Goal: Information Seeking & Learning: Learn about a topic

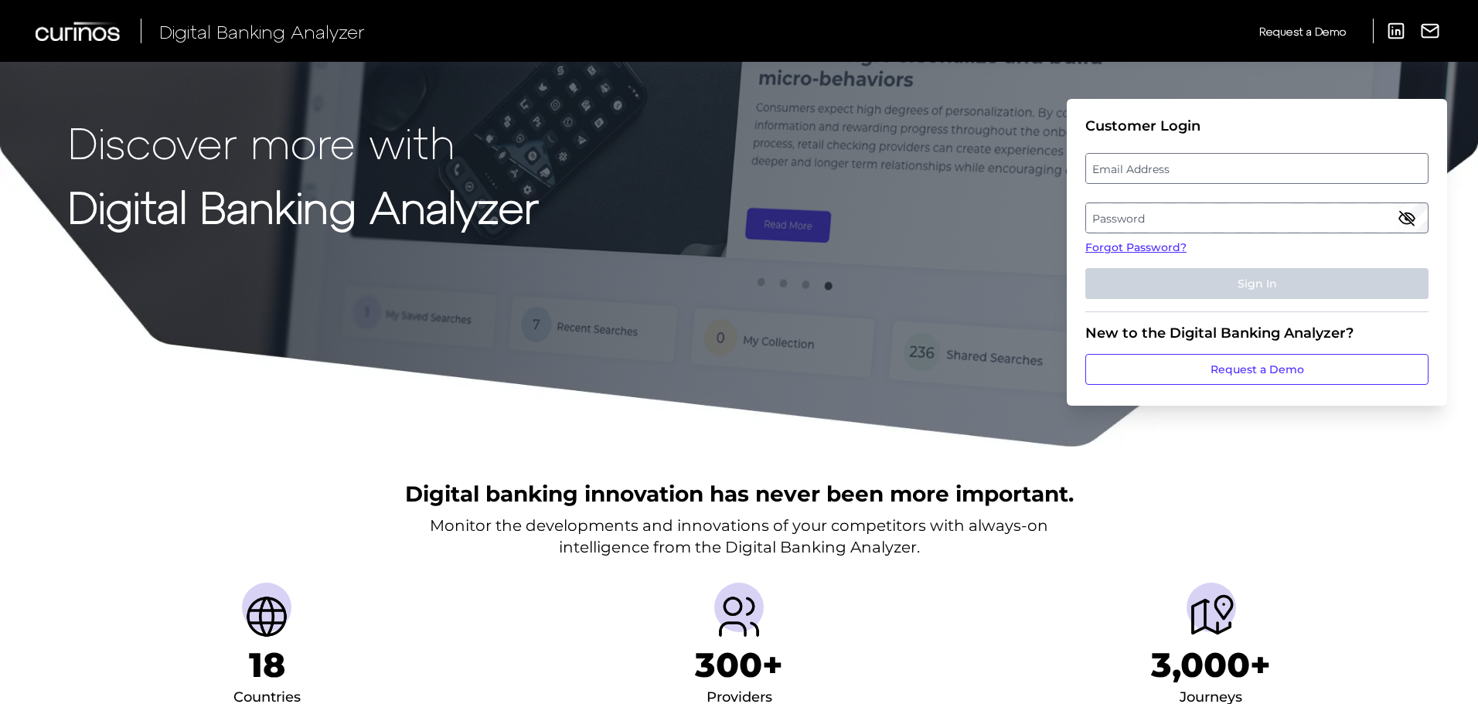
click at [1266, 159] on label "Email Address" at bounding box center [1256, 169] width 341 height 28
click at [1266, 159] on input "email" at bounding box center [1256, 168] width 343 height 31
type input "[PERSON_NAME][EMAIL_ADDRESS][PERSON_NAME][PERSON_NAME][DOMAIN_NAME]"
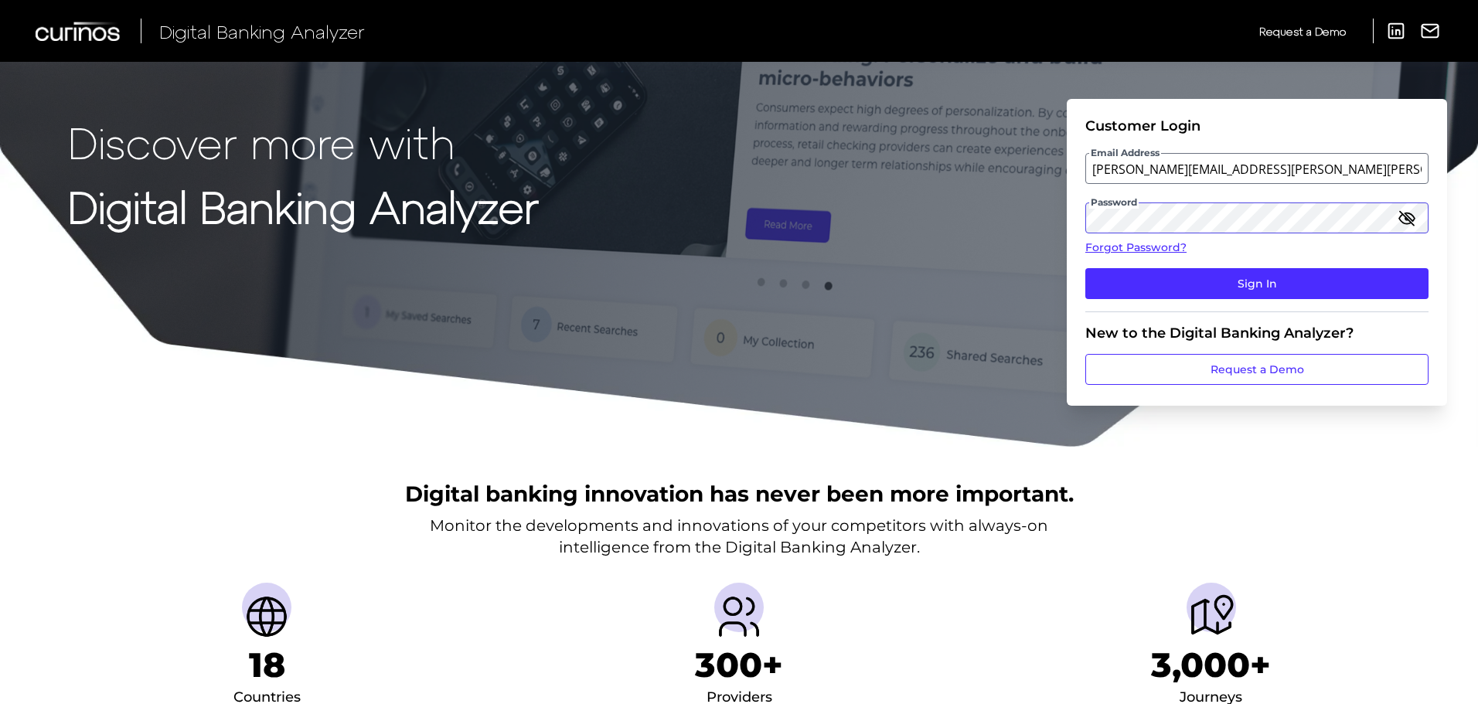
click at [1085, 268] on button "Sign In" at bounding box center [1256, 283] width 343 height 31
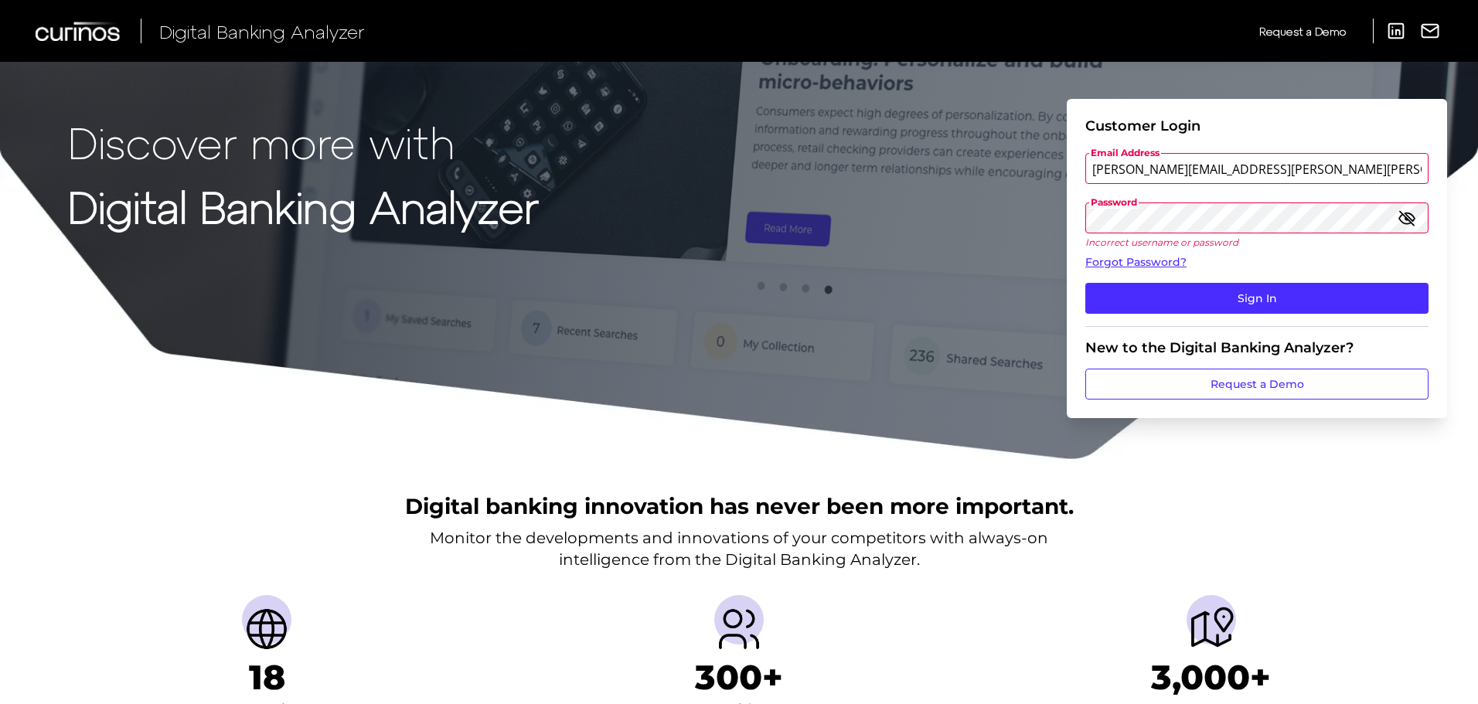
click at [1085, 283] on button "Sign In" at bounding box center [1256, 298] width 343 height 31
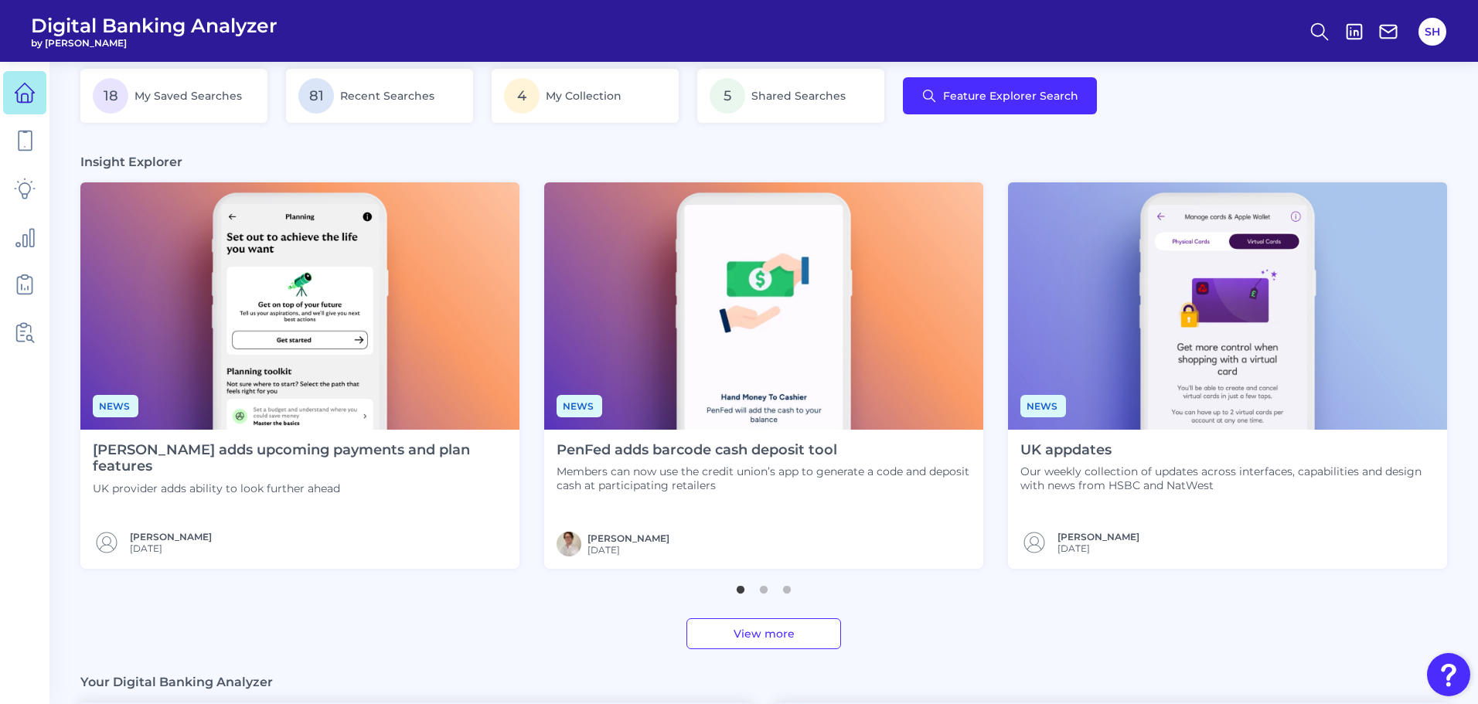
scroll to position [464, 0]
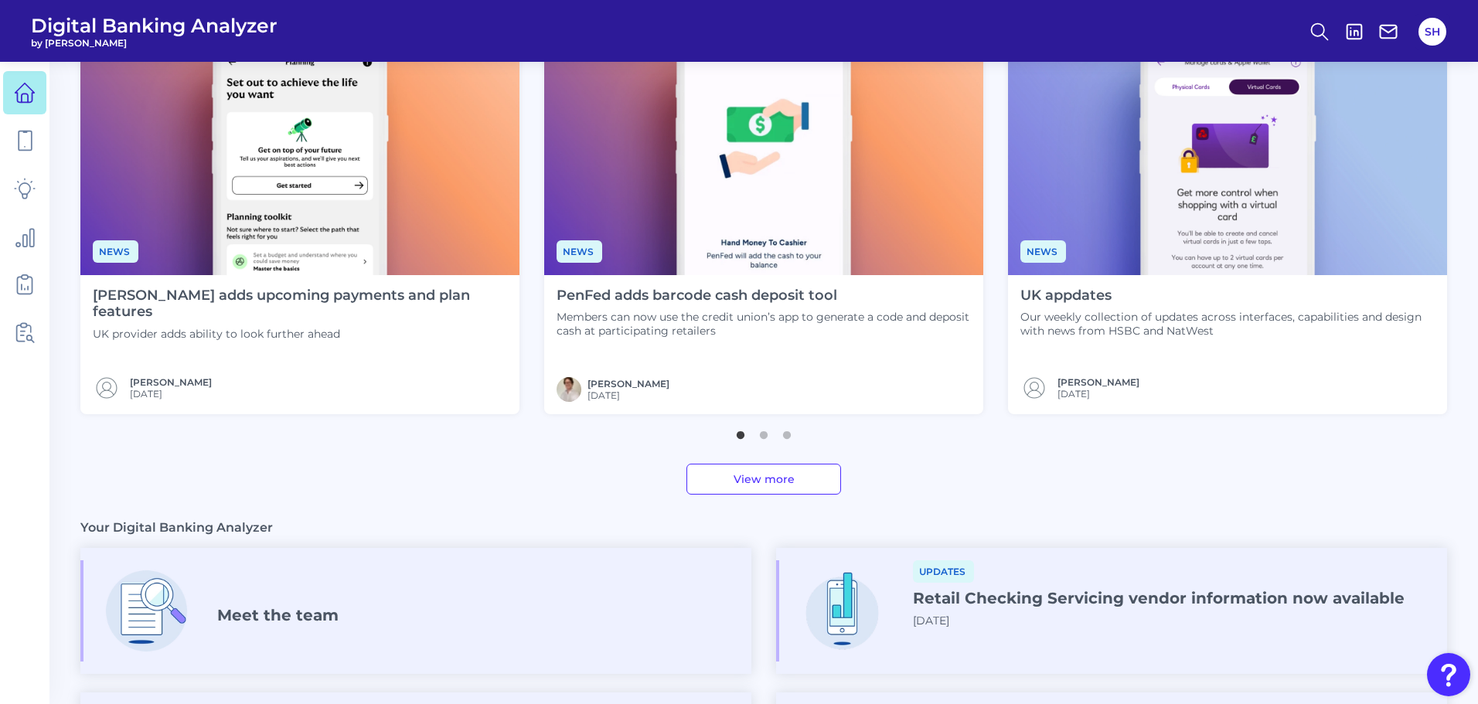
click at [741, 483] on link "View more" at bounding box center [763, 479] width 155 height 31
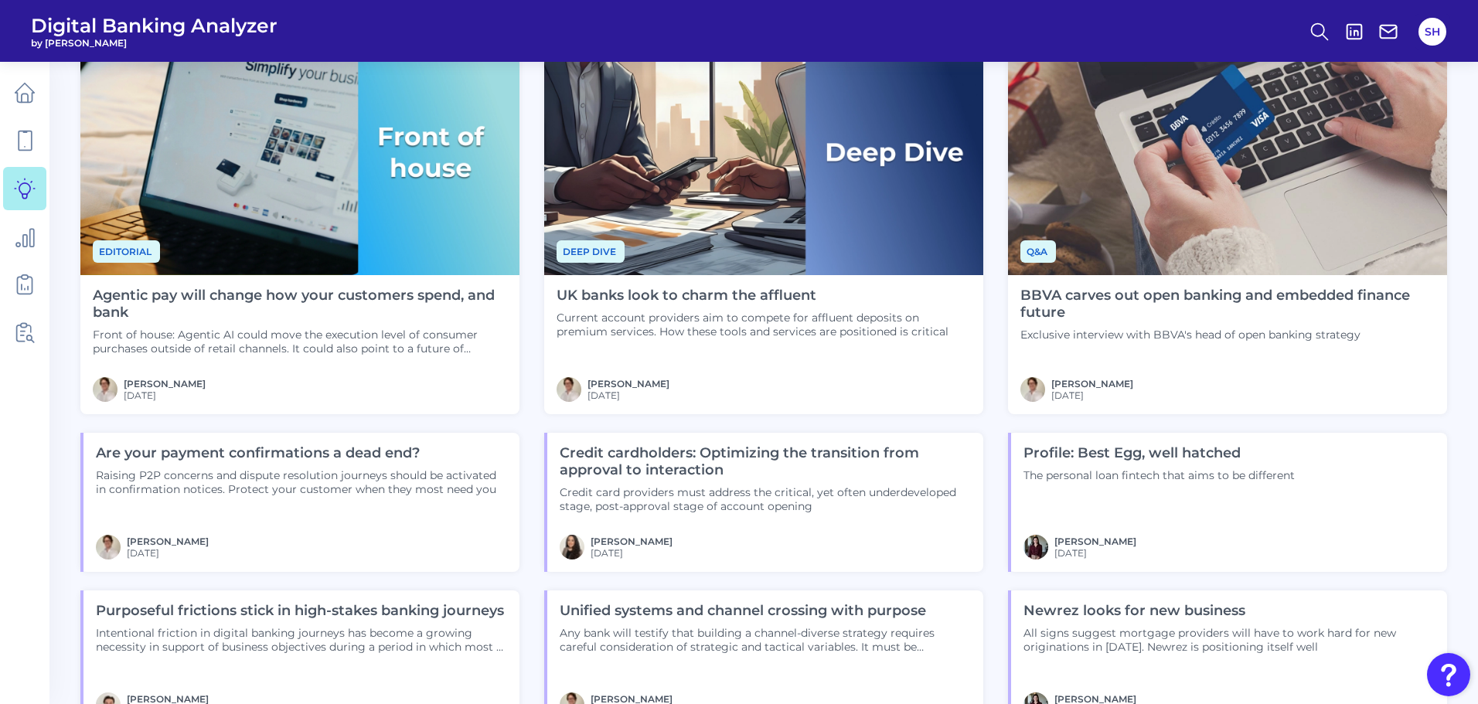
scroll to position [923, 0]
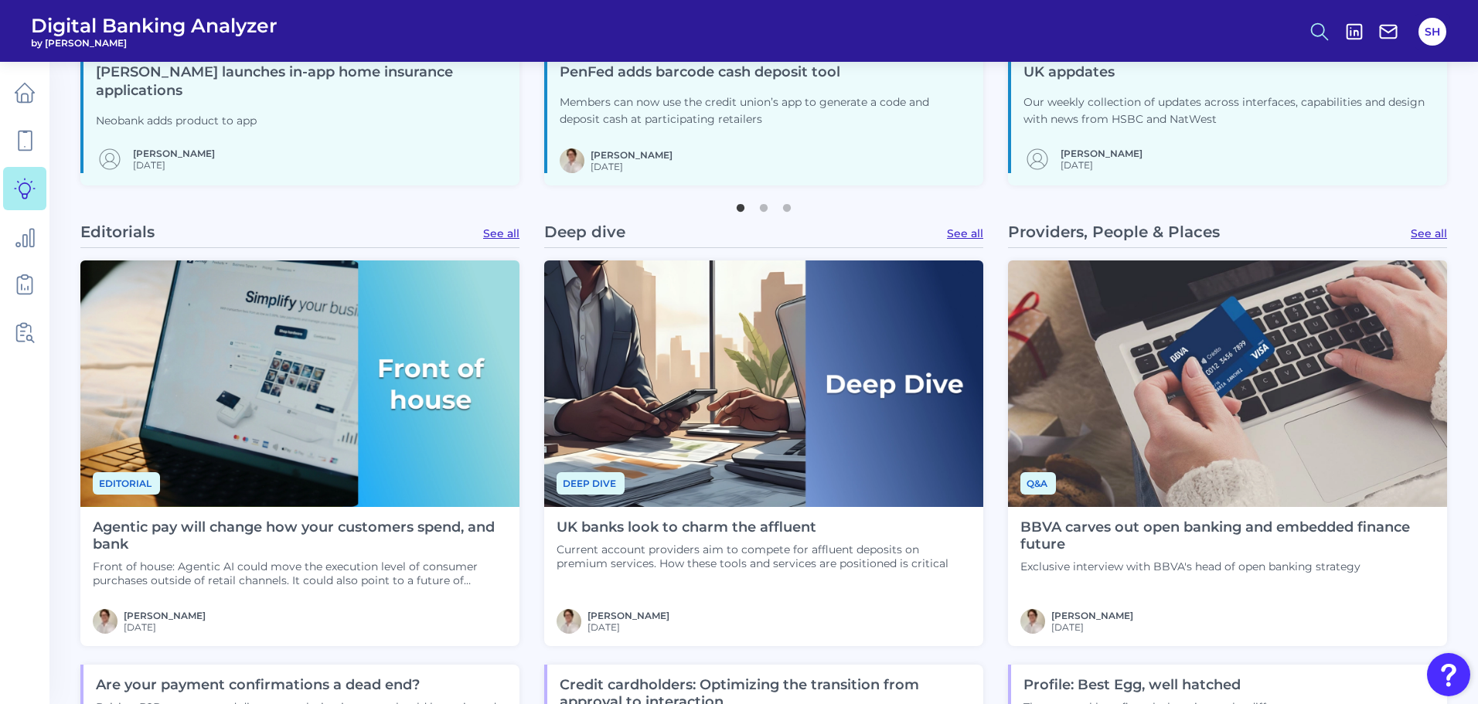
click at [1317, 27] on icon at bounding box center [1320, 32] width 22 height 22
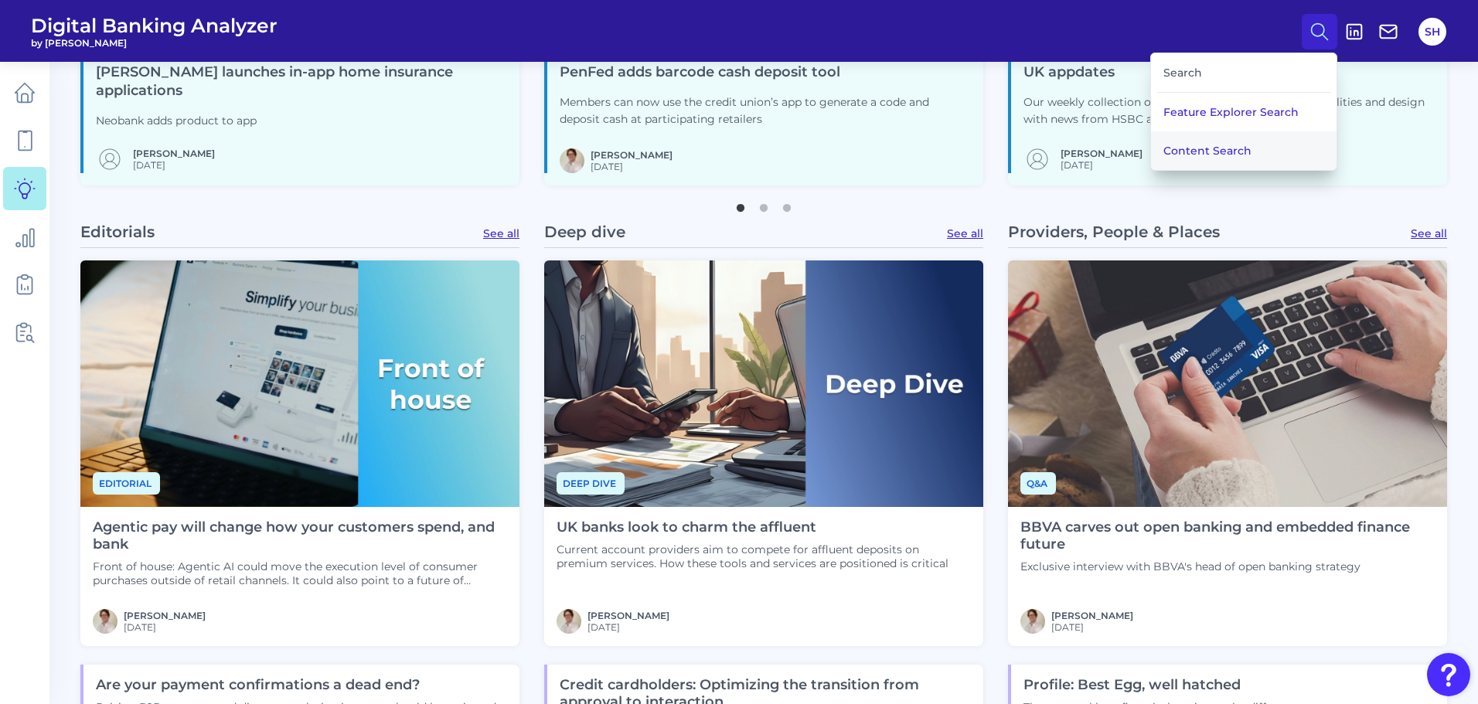
click at [1183, 146] on button "Content Search" at bounding box center [1244, 150] width 186 height 39
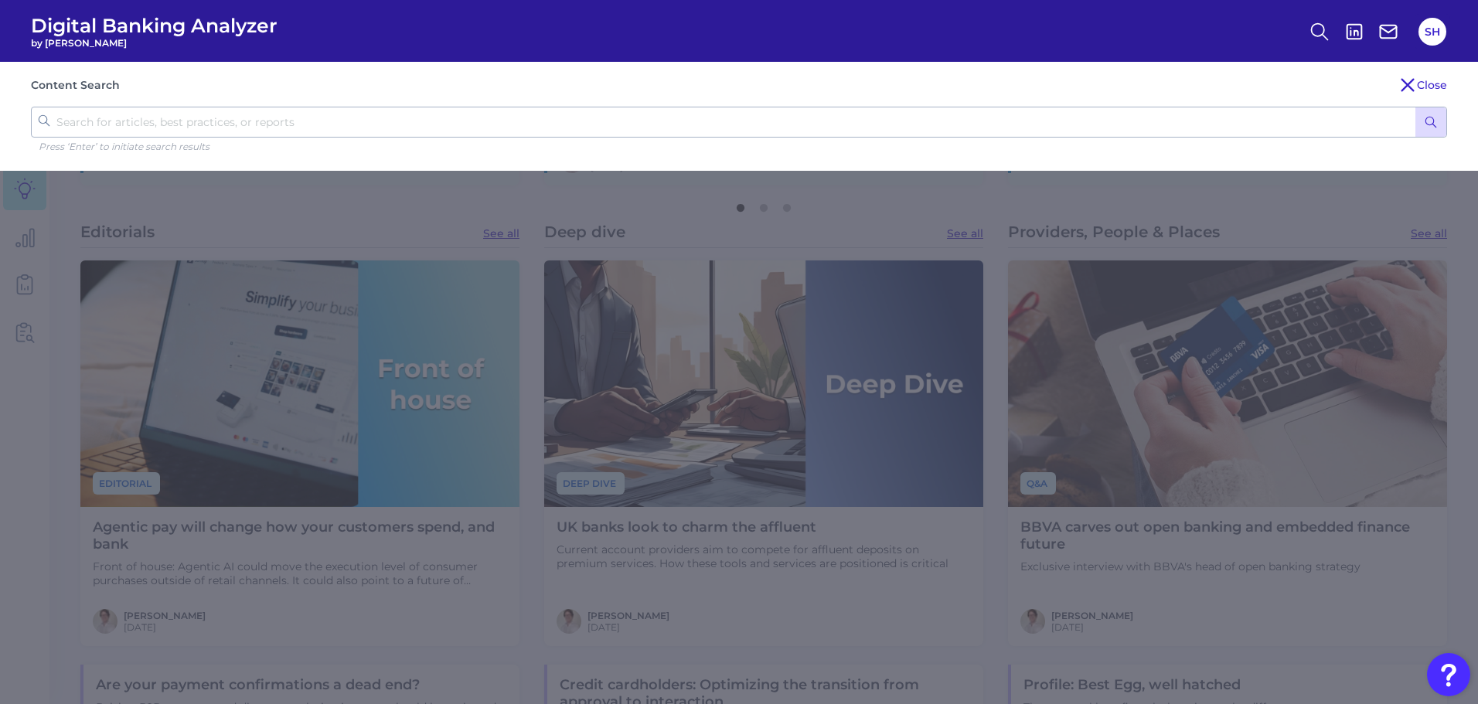
click at [816, 125] on input "text" at bounding box center [739, 122] width 1416 height 31
type input "U.S. Bank"
click button "submit" at bounding box center [1430, 121] width 31 height 29
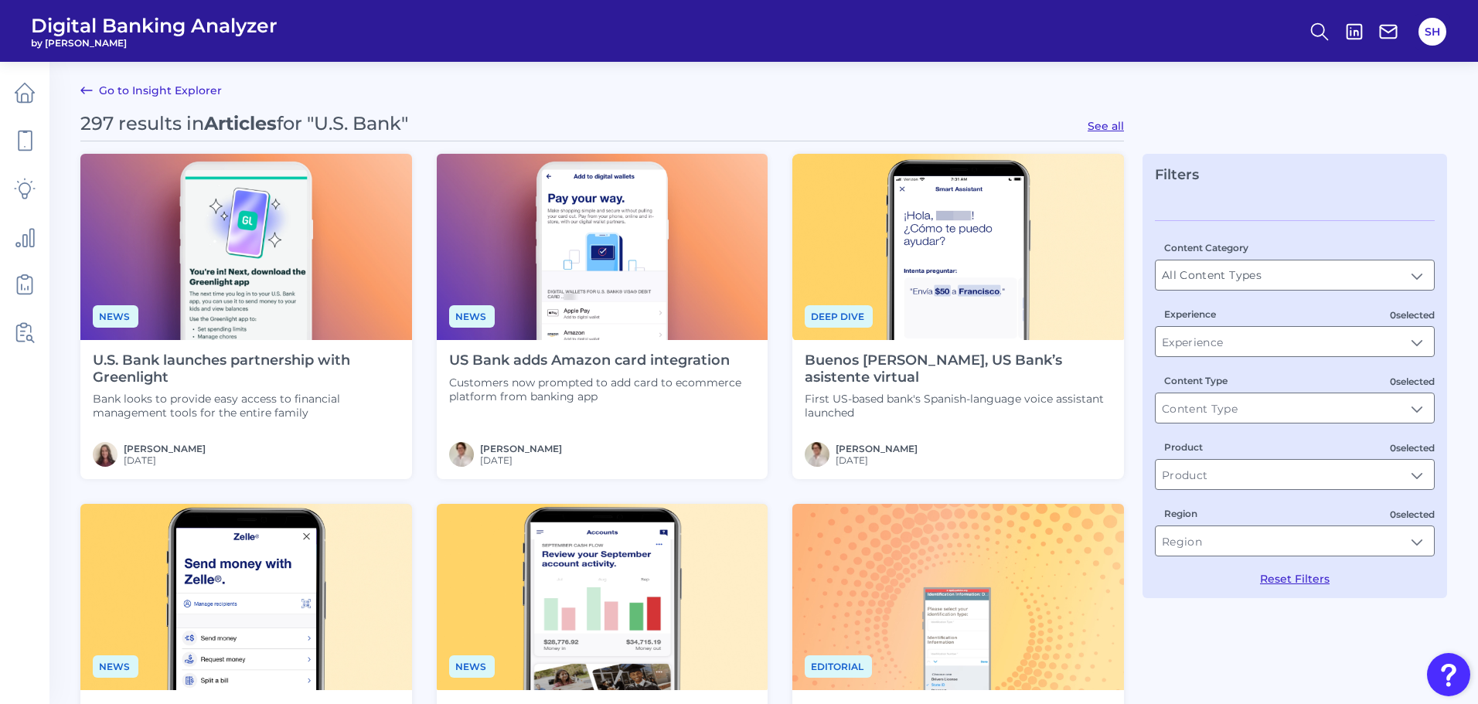
drag, startPoint x: 251, startPoint y: 356, endPoint x: 66, endPoint y: 423, distance: 197.1
click at [202, 395] on p "Bank looks to provide easy access to financial management tools for the entire …" at bounding box center [246, 406] width 307 height 28
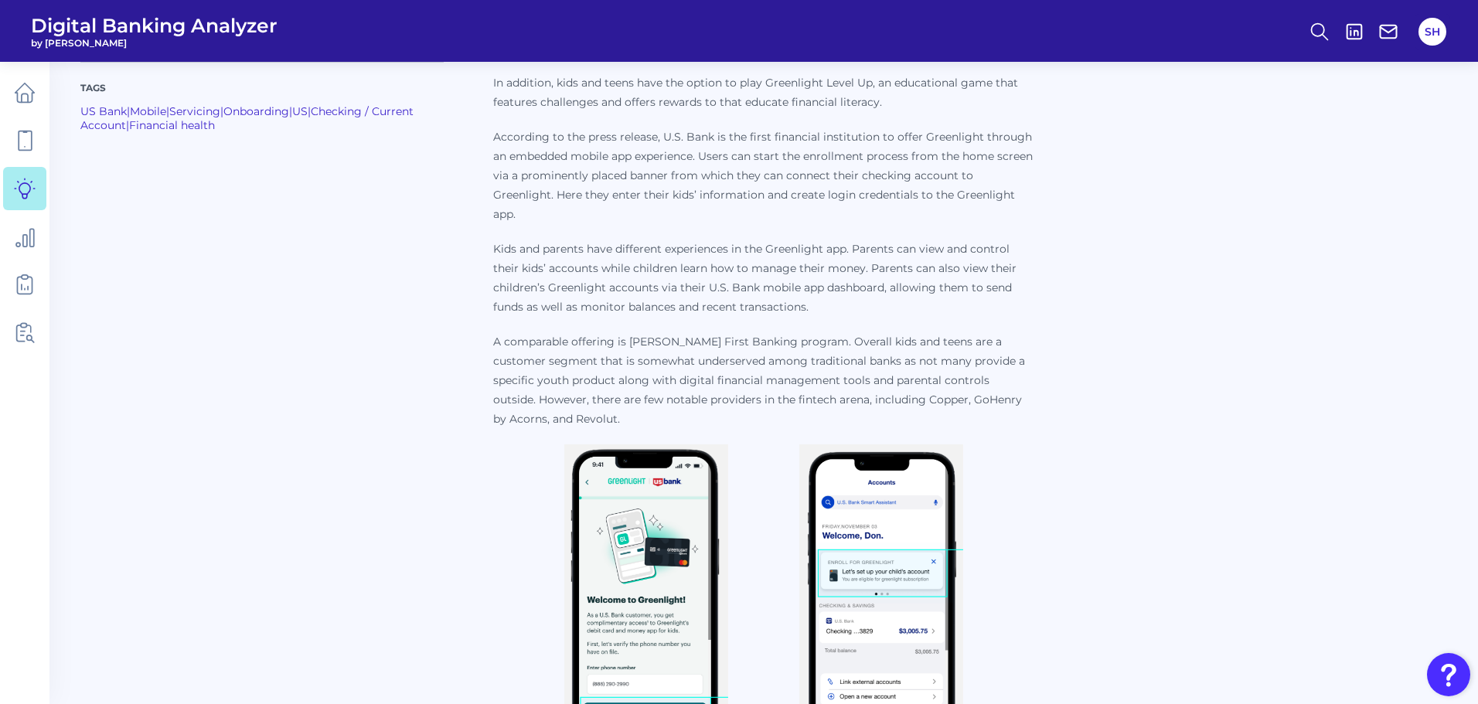
scroll to position [850, 0]
